Goal: Information Seeking & Learning: Learn about a topic

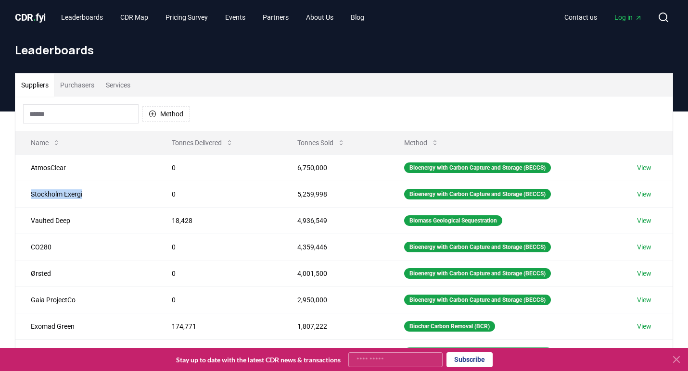
click at [37, 15] on span "CDR . fyi" at bounding box center [30, 18] width 31 height 12
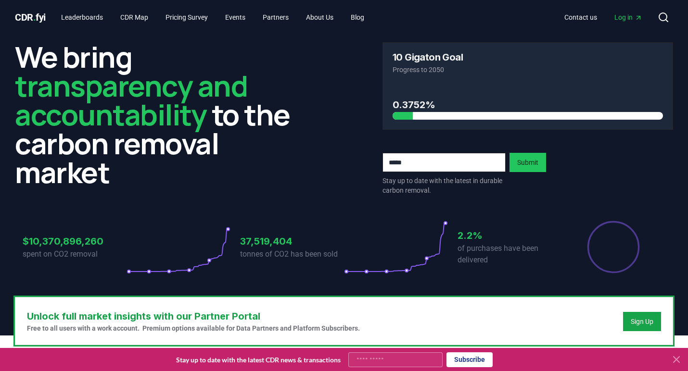
click at [153, 272] on icon at bounding box center [179, 247] width 104 height 54
click at [107, 255] on p "spent on CO2 removal" at bounding box center [75, 255] width 104 height 12
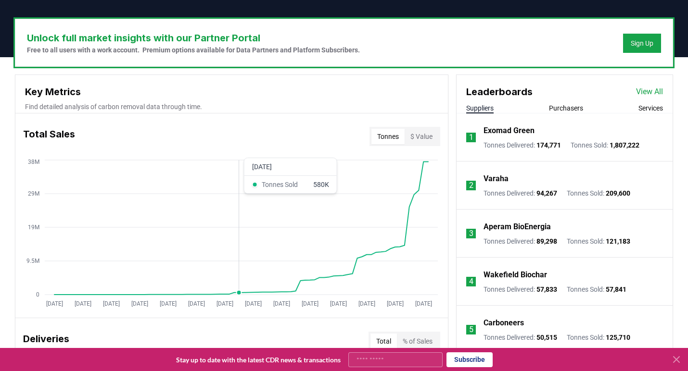
scroll to position [294, 0]
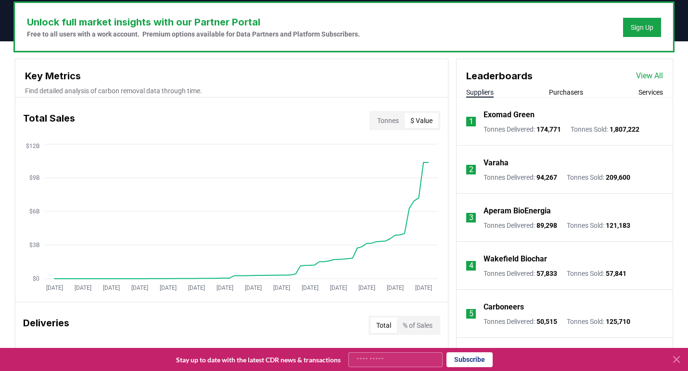
click at [417, 122] on button "$ Value" at bounding box center [422, 120] width 34 height 15
click at [393, 119] on button "Tonnes" at bounding box center [387, 120] width 33 height 15
click at [418, 124] on button "$ Value" at bounding box center [422, 120] width 34 height 15
click at [387, 123] on button "Tonnes" at bounding box center [387, 120] width 33 height 15
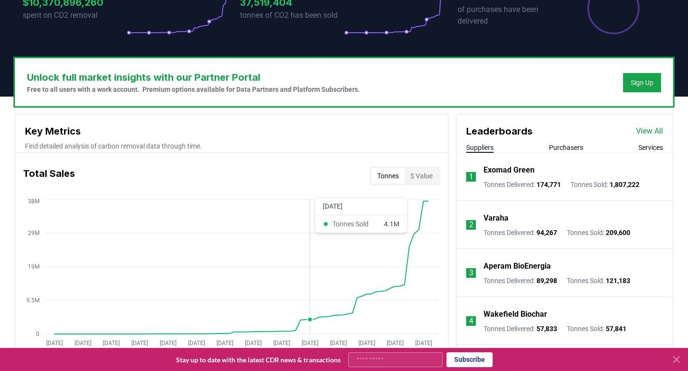
scroll to position [262, 0]
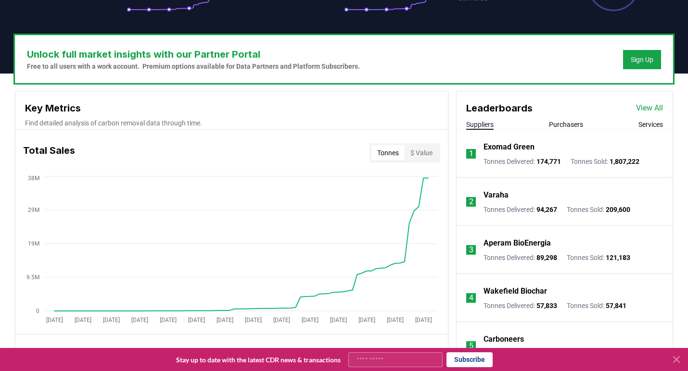
click at [190, 124] on p "Find detailed analysis of carbon removal data through time." at bounding box center [231, 123] width 413 height 10
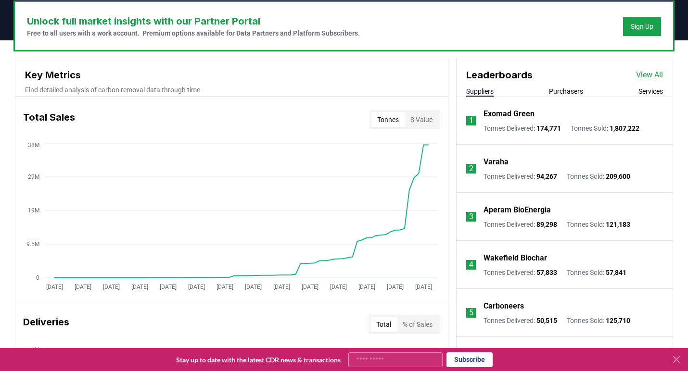
scroll to position [254, 0]
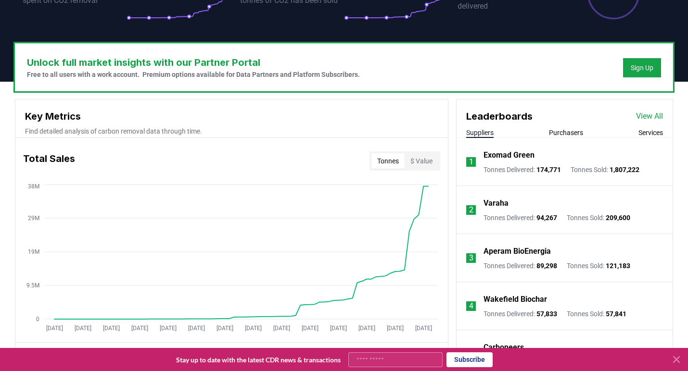
click at [69, 115] on h3 "Key Metrics" at bounding box center [231, 116] width 413 height 14
drag, startPoint x: 40, startPoint y: 131, endPoint x: 268, endPoint y: 129, distance: 228.0
click at [268, 129] on p "Find detailed analysis of carbon removal data through time." at bounding box center [231, 132] width 413 height 10
copy p "detailed analysis of carbon removal data through time."
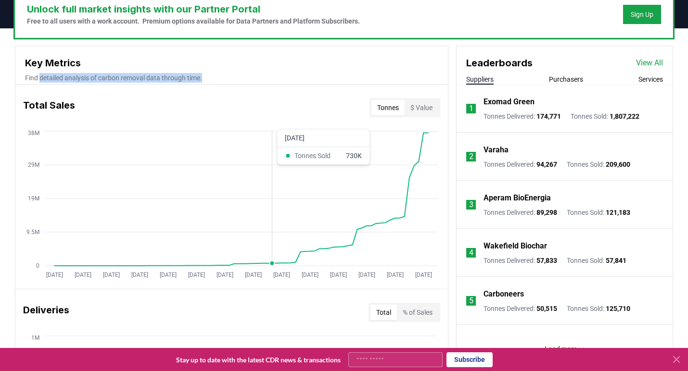
scroll to position [313, 0]
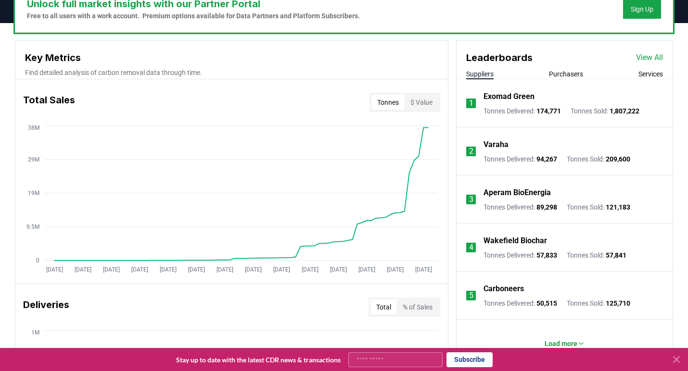
click at [573, 67] on div "Leaderboards View All Suppliers Purchasers Services" at bounding box center [565, 60] width 216 height 38
click at [572, 71] on button "Purchasers" at bounding box center [566, 74] width 34 height 10
